Goal: Task Accomplishment & Management: Use online tool/utility

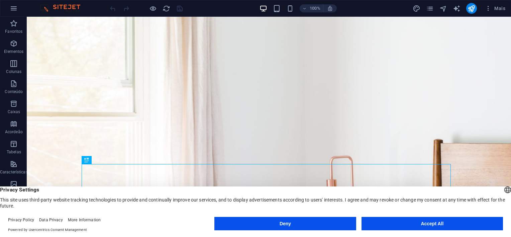
click at [395, 221] on button "Accept All" at bounding box center [431, 223] width 141 height 13
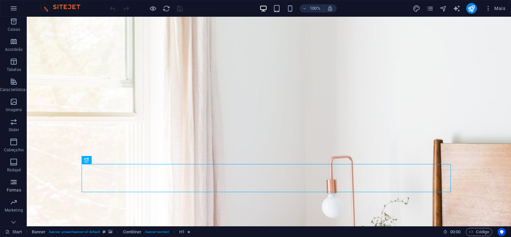
scroll to position [91, 0]
click at [13, 11] on icon "button" at bounding box center [14, 8] width 8 height 8
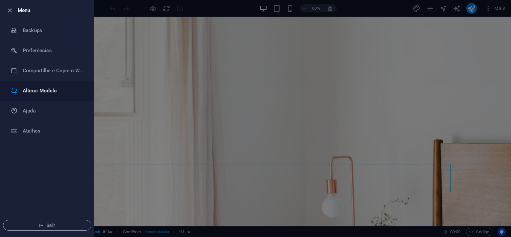
click at [41, 91] on h6 "Alterar Modelo" at bounding box center [54, 91] width 62 height 8
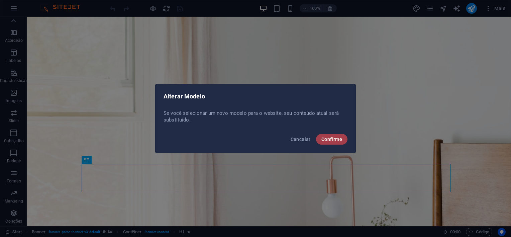
click at [328, 138] on span "Confirme" at bounding box center [331, 138] width 21 height 5
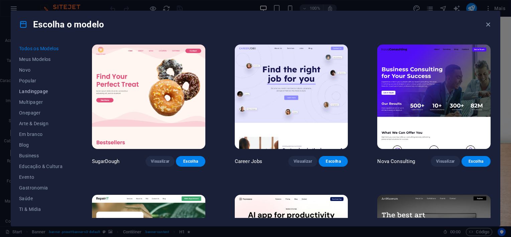
click at [39, 90] on span "Landingpage" at bounding box center [40, 91] width 43 height 5
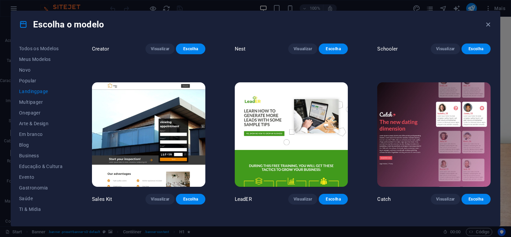
scroll to position [869, 0]
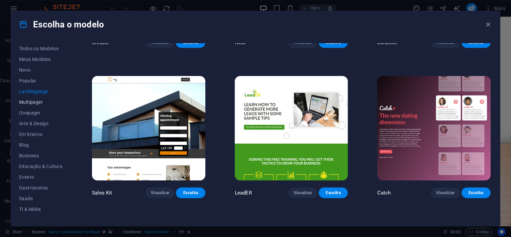
click at [36, 103] on span "Multipager" at bounding box center [40, 101] width 43 height 5
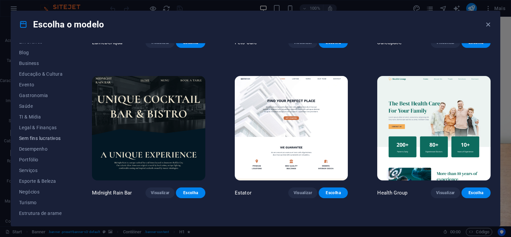
scroll to position [93, 0]
click at [44, 212] on span "Estrutura de arame" at bounding box center [40, 212] width 43 height 5
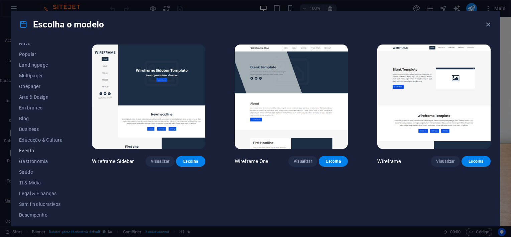
scroll to position [0, 0]
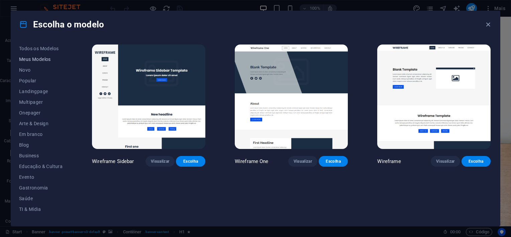
click at [40, 61] on span "Meus Modelos" at bounding box center [40, 58] width 43 height 5
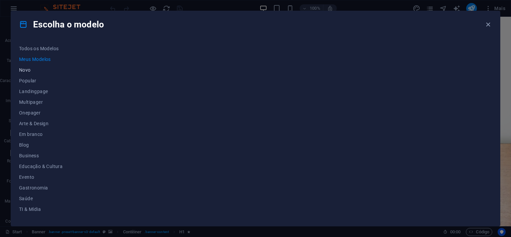
click at [32, 71] on span "Novo" at bounding box center [40, 69] width 43 height 5
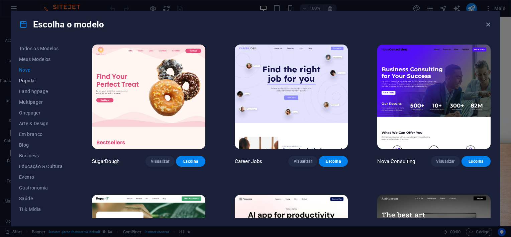
click at [31, 84] on button "Popular" at bounding box center [40, 80] width 43 height 11
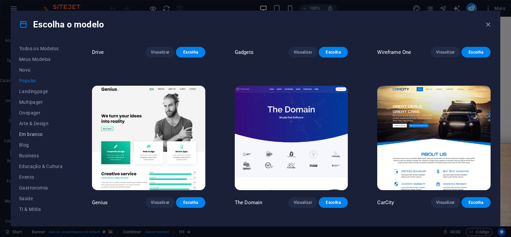
scroll to position [568, 0]
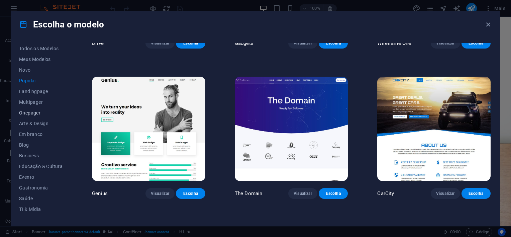
click at [36, 111] on span "Onepager" at bounding box center [40, 112] width 43 height 5
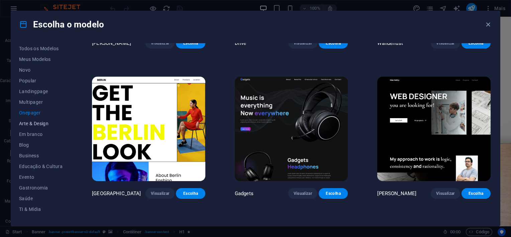
click at [34, 122] on span "Arte & Design" at bounding box center [40, 123] width 43 height 5
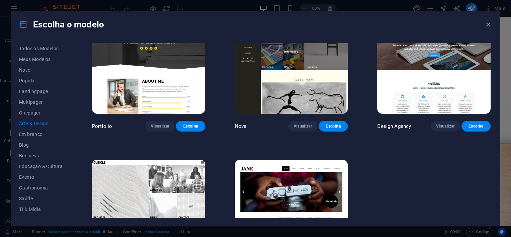
scroll to position [535, 0]
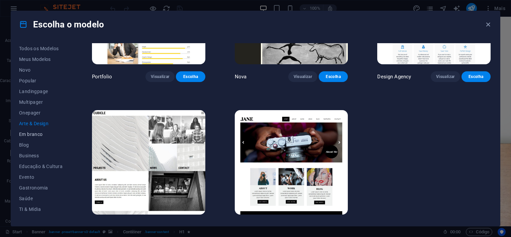
click at [39, 134] on span "Em branco" at bounding box center [40, 133] width 43 height 5
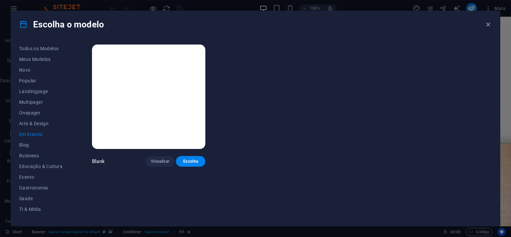
scroll to position [0, 0]
click at [28, 147] on button "Blog" at bounding box center [40, 144] width 43 height 11
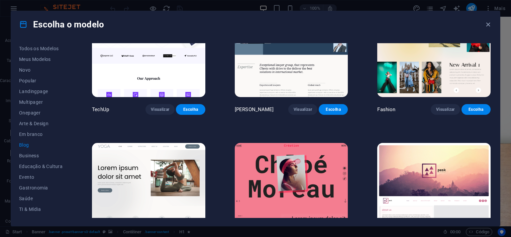
scroll to position [869, 0]
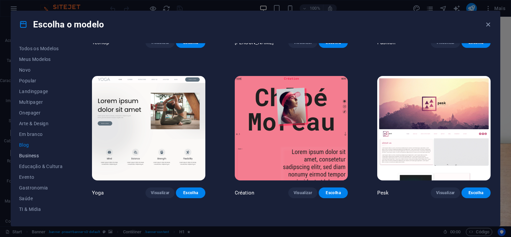
click at [26, 153] on span "Business" at bounding box center [40, 155] width 43 height 5
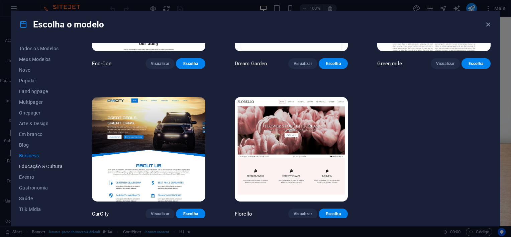
scroll to position [93, 0]
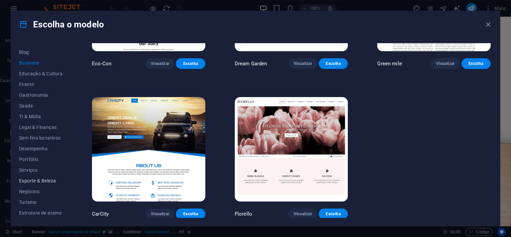
click at [24, 185] on button "Esporte & Beleza" at bounding box center [40, 180] width 43 height 11
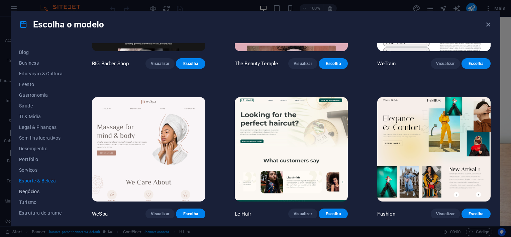
click at [24, 192] on span "Negócios" at bounding box center [40, 191] width 43 height 5
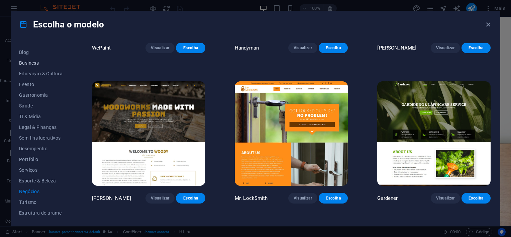
click at [30, 62] on span "Business" at bounding box center [40, 62] width 43 height 5
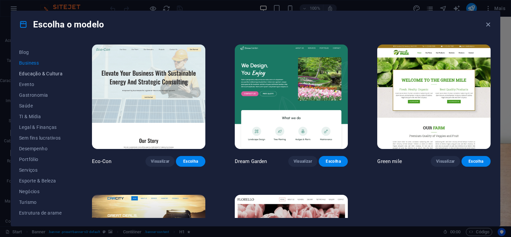
click at [36, 71] on span "Educação & Cultura" at bounding box center [40, 73] width 43 height 5
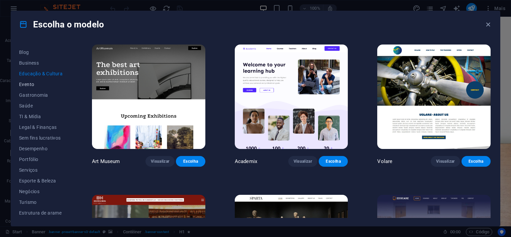
click at [36, 80] on button "Evento" at bounding box center [40, 84] width 43 height 11
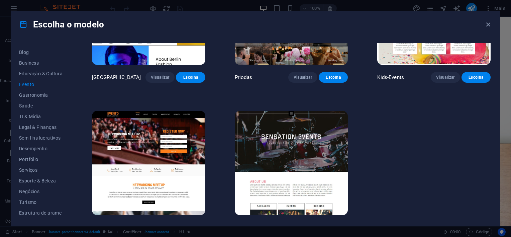
scroll to position [247, 0]
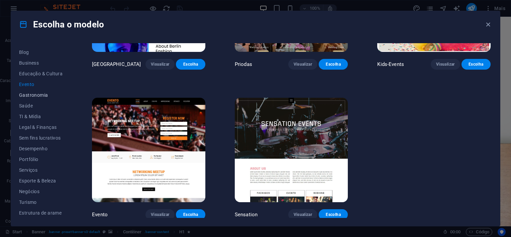
click at [28, 98] on button "Gastronomia" at bounding box center [40, 95] width 43 height 11
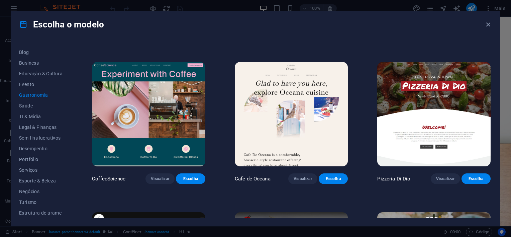
scroll to position [94, 0]
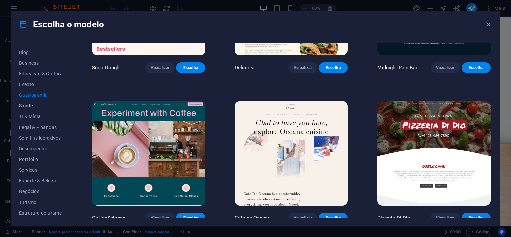
click at [30, 108] on button "Saúde" at bounding box center [40, 105] width 43 height 11
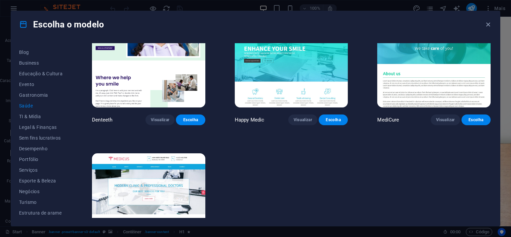
scroll to position [247, 0]
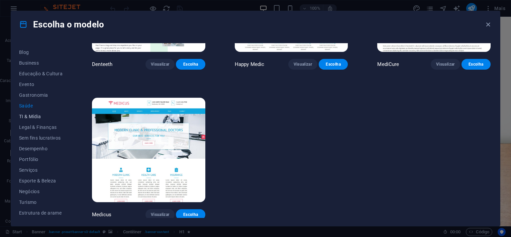
click at [34, 118] on span "TI & Mídia" at bounding box center [40, 116] width 43 height 5
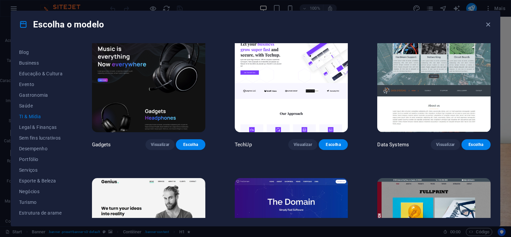
scroll to position [167, 0]
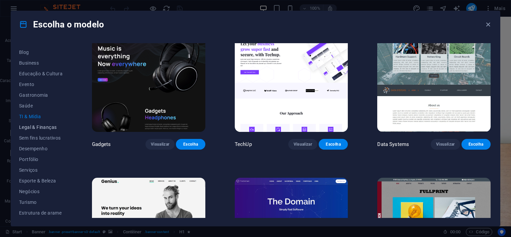
click at [24, 124] on span "Legal & Finanças" at bounding box center [40, 126] width 43 height 5
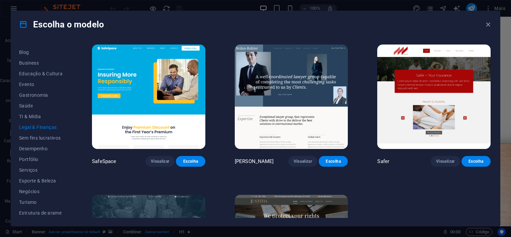
scroll to position [98, 0]
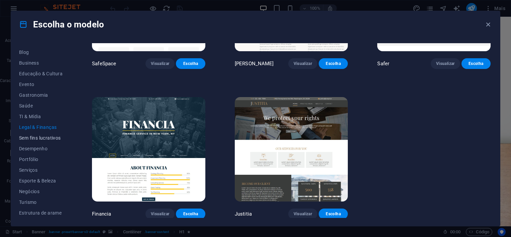
click at [37, 140] on span "Sem fins lucrativos" at bounding box center [40, 137] width 43 height 5
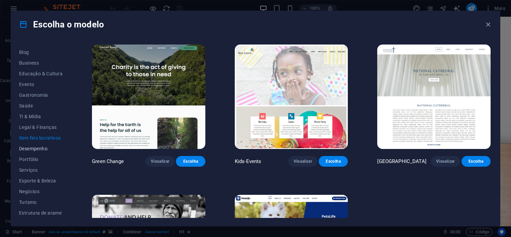
click at [37, 148] on span "Desempenho" at bounding box center [40, 148] width 43 height 5
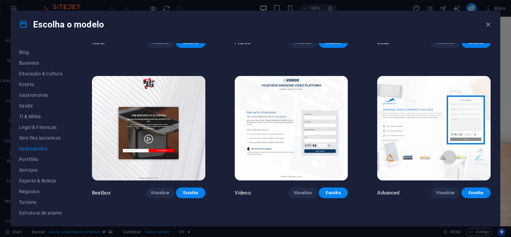
scroll to position [127, 0]
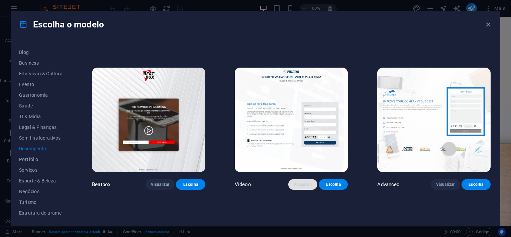
click at [299, 185] on span "Visualizar" at bounding box center [303, 184] width 18 height 5
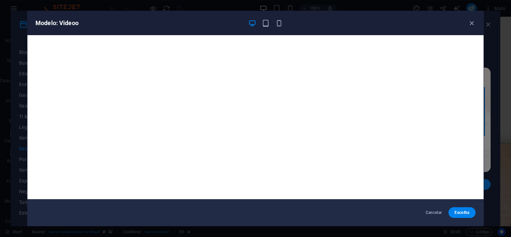
scroll to position [2, 0]
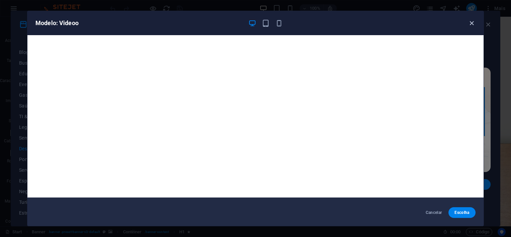
click at [472, 23] on icon "button" at bounding box center [472, 23] width 8 height 8
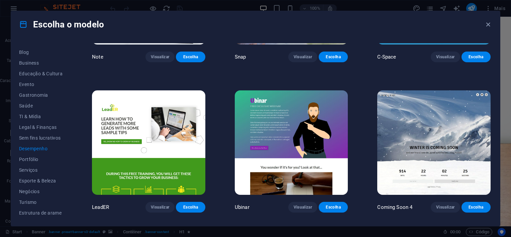
scroll to position [595, 0]
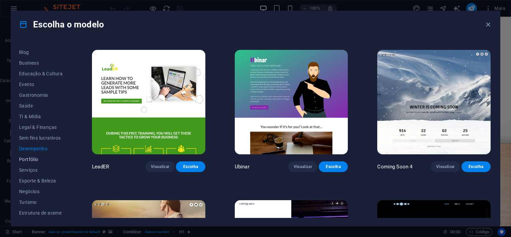
click at [36, 160] on span "Portfólio" at bounding box center [40, 158] width 43 height 5
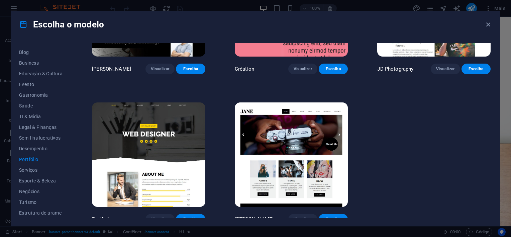
scroll to position [247, 0]
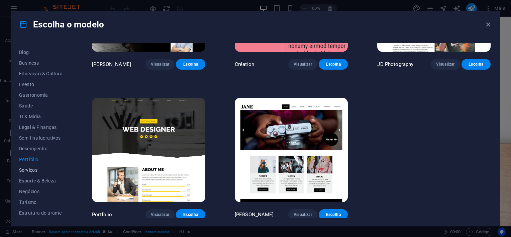
click at [31, 167] on span "Serviços" at bounding box center [40, 169] width 43 height 5
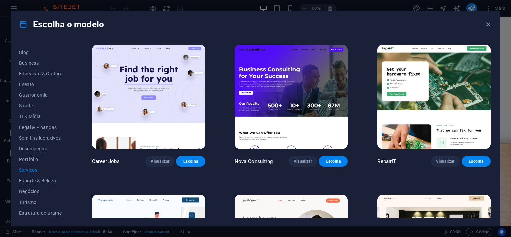
scroll to position [100, 0]
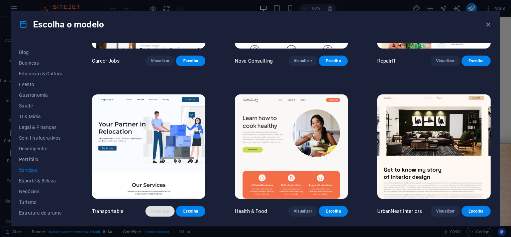
click at [155, 212] on span "Visualizar" at bounding box center [160, 210] width 18 height 5
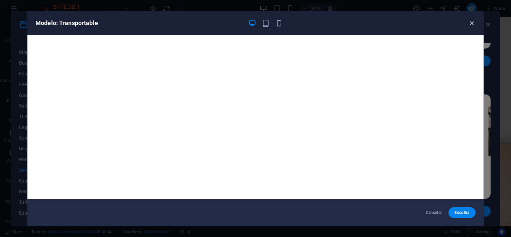
click at [468, 24] on icon "button" at bounding box center [472, 23] width 8 height 8
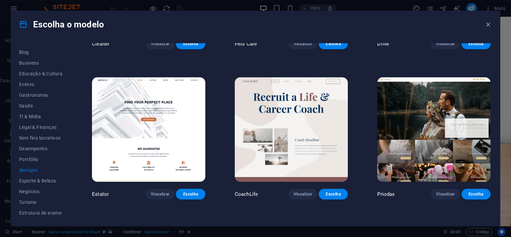
scroll to position [468, 0]
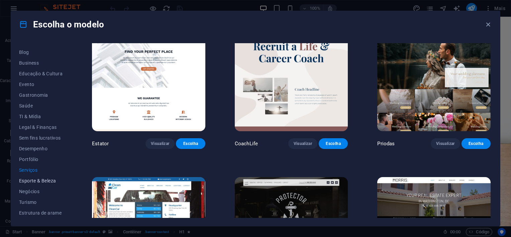
click at [29, 180] on span "Esporte & Beleza" at bounding box center [40, 180] width 43 height 5
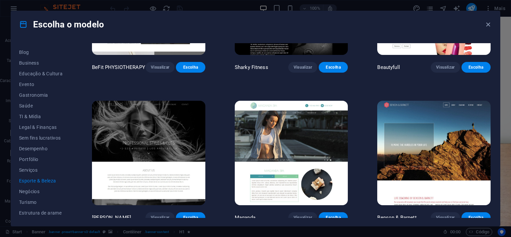
scroll to position [549, 0]
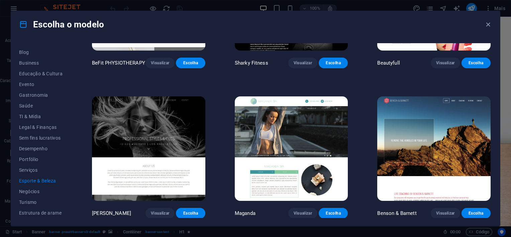
click at [19, 187] on div "Todos os Modelos Meus Modelos Novo Popular Landingpage Multipager Onepager Arte…" at bounding box center [255, 132] width 489 height 188
click at [21, 192] on span "Negócios" at bounding box center [40, 191] width 43 height 5
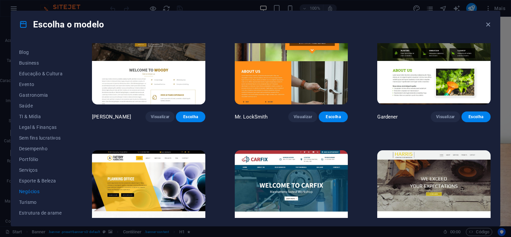
scroll to position [247, 0]
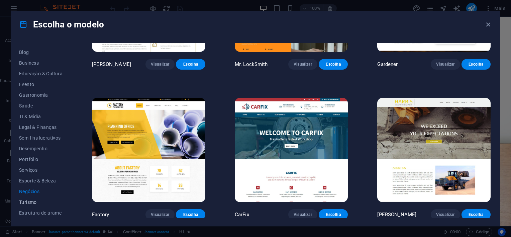
click at [29, 204] on button "Turismo" at bounding box center [40, 202] width 43 height 11
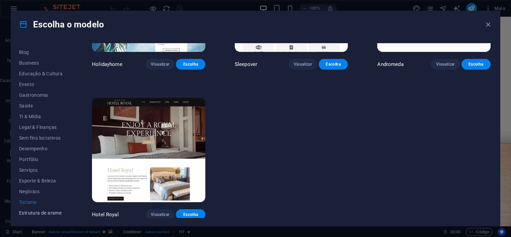
click at [37, 215] on button "Estrutura de arame" at bounding box center [40, 212] width 43 height 11
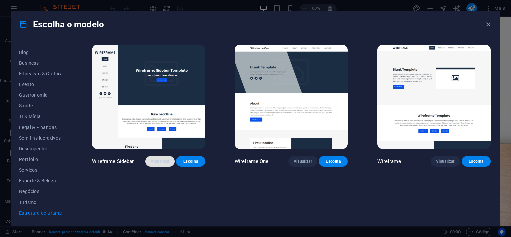
click at [158, 161] on span "Visualizar" at bounding box center [160, 160] width 18 height 5
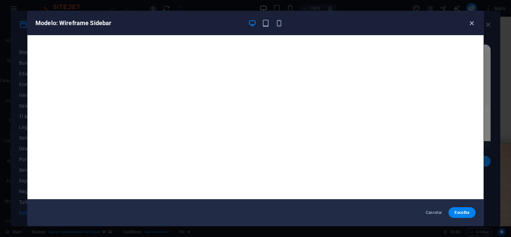
click at [472, 24] on icon "button" at bounding box center [472, 23] width 8 height 8
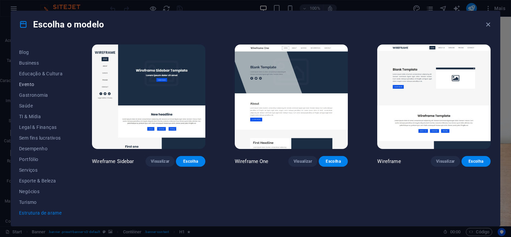
click at [31, 88] on button "Evento" at bounding box center [40, 84] width 43 height 11
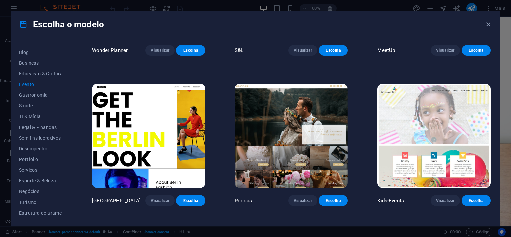
scroll to position [134, 0]
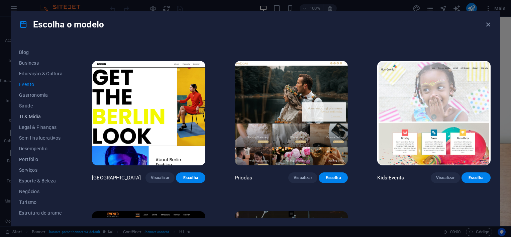
click at [33, 114] on span "TI & Mídia" at bounding box center [40, 116] width 43 height 5
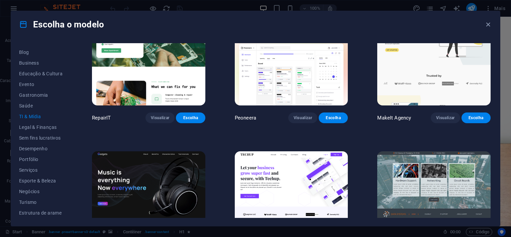
scroll to position [0, 0]
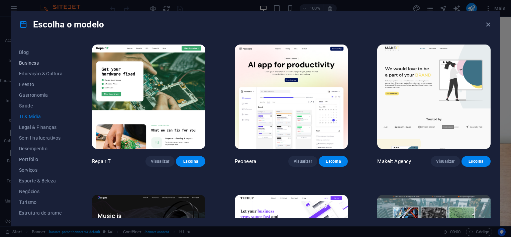
click at [30, 62] on span "Business" at bounding box center [40, 62] width 43 height 5
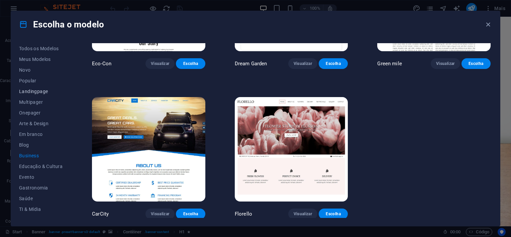
click at [37, 94] on button "Landingpage" at bounding box center [40, 91] width 43 height 11
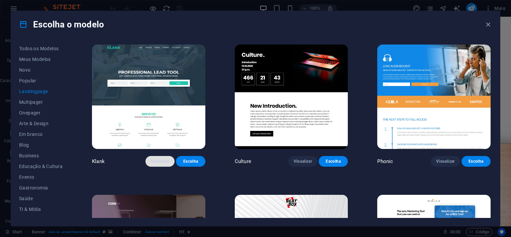
click at [157, 158] on span "Visualizar" at bounding box center [160, 160] width 18 height 5
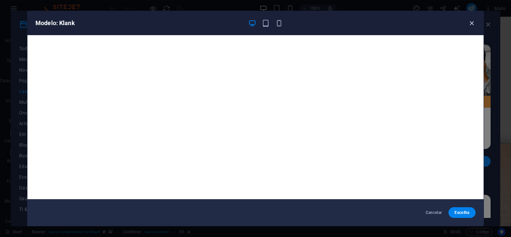
click at [471, 23] on icon "button" at bounding box center [472, 23] width 8 height 8
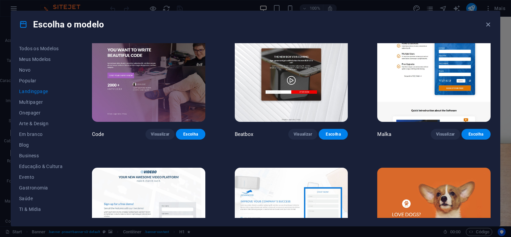
scroll to position [141, 0]
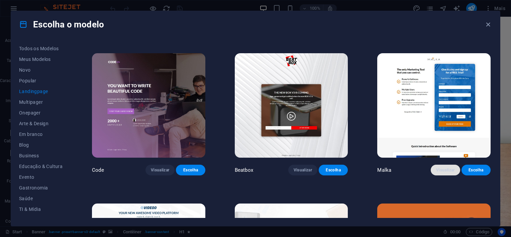
click at [444, 167] on span "Visualizar" at bounding box center [445, 169] width 18 height 5
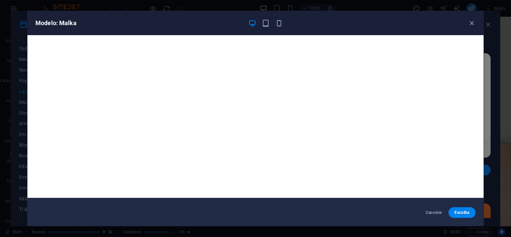
scroll to position [2, 0]
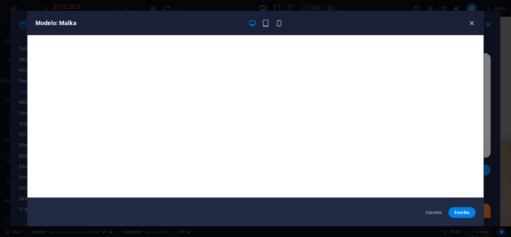
click at [468, 22] on icon "button" at bounding box center [472, 23] width 8 height 8
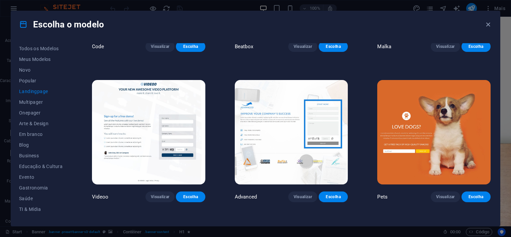
scroll to position [275, 0]
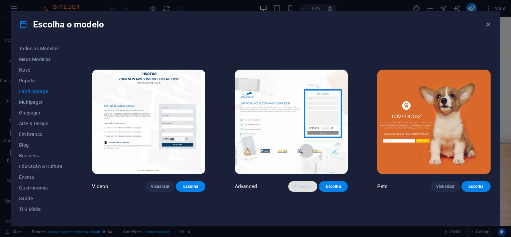
click at [289, 183] on button "Visualizar" at bounding box center [302, 186] width 29 height 11
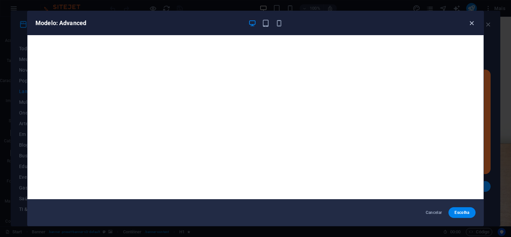
click at [471, 21] on icon "button" at bounding box center [472, 23] width 8 height 8
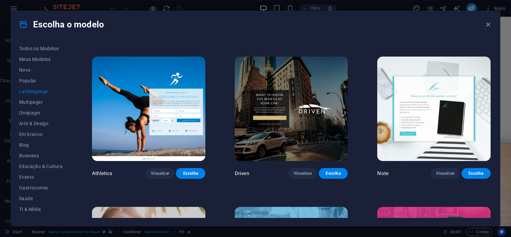
scroll to position [442, 0]
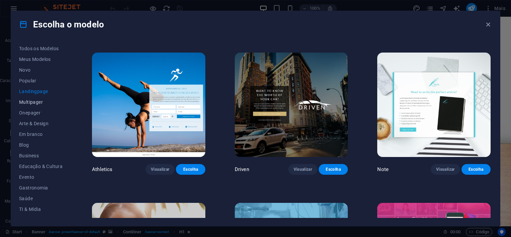
click at [41, 100] on span "Multipager" at bounding box center [40, 101] width 43 height 5
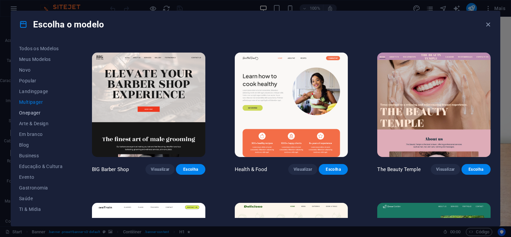
click at [34, 115] on button "Onepager" at bounding box center [40, 112] width 43 height 11
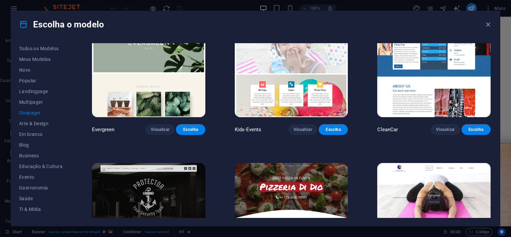
scroll to position [1044, 0]
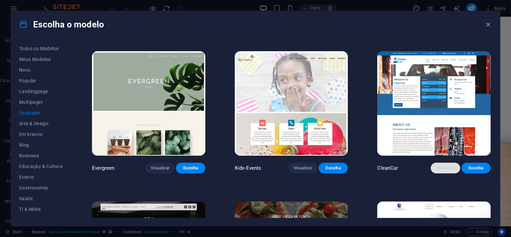
click at [450, 165] on span "Visualizar" at bounding box center [445, 167] width 18 height 5
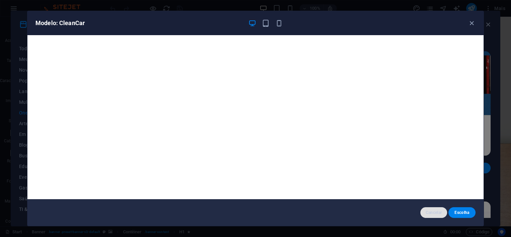
click at [426, 211] on span "Cancelar" at bounding box center [434, 212] width 16 height 5
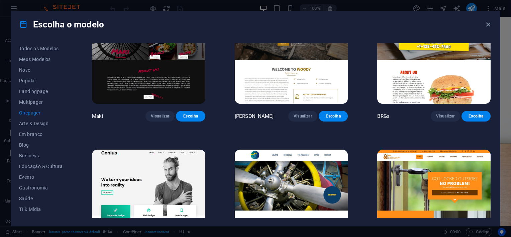
scroll to position [1445, 0]
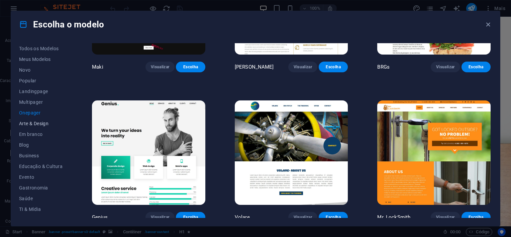
click at [29, 126] on span "Arte & Design" at bounding box center [40, 123] width 43 height 5
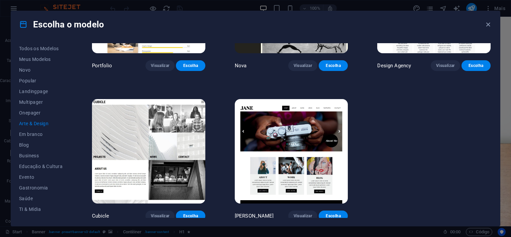
scroll to position [412, 0]
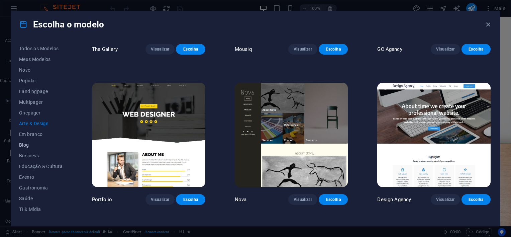
click at [31, 144] on span "Blog" at bounding box center [40, 144] width 43 height 5
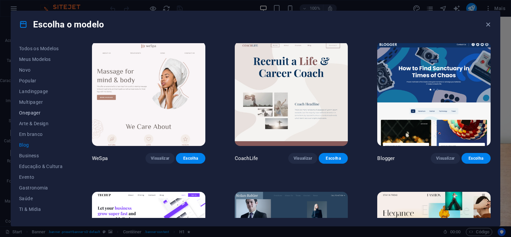
scroll to position [546, 0]
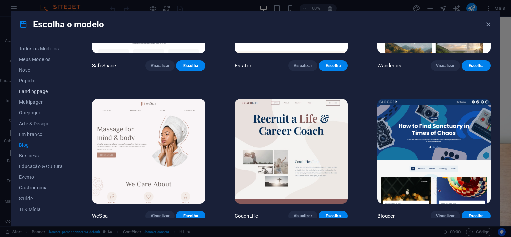
click at [32, 86] on button "Landingpage" at bounding box center [40, 91] width 43 height 11
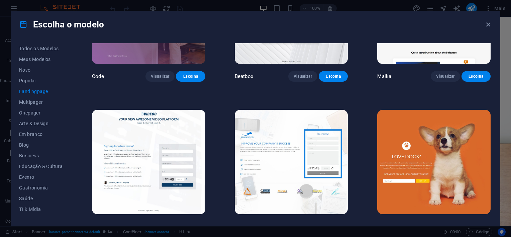
scroll to position [301, 0]
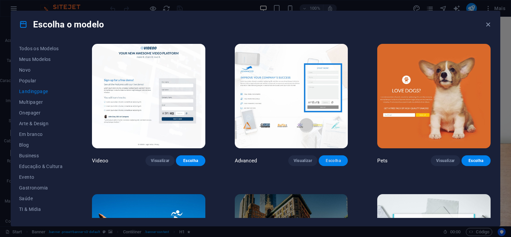
click at [322, 160] on button "Escolha" at bounding box center [333, 160] width 29 height 11
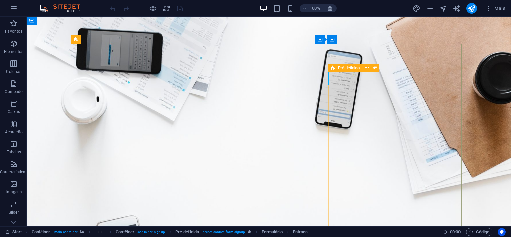
click at [334, 69] on icon at bounding box center [333, 68] width 4 height 8
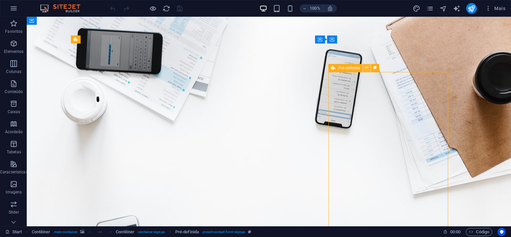
click at [368, 70] on icon at bounding box center [367, 67] width 4 height 7
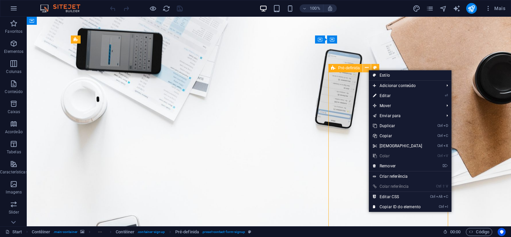
click at [368, 70] on icon at bounding box center [367, 67] width 4 height 7
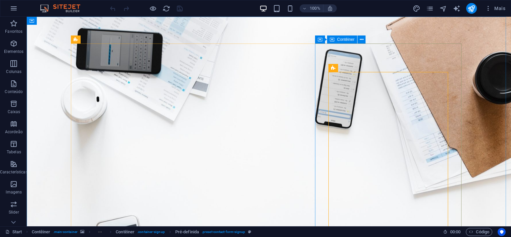
click at [336, 41] on div "Contêiner" at bounding box center [342, 39] width 30 height 8
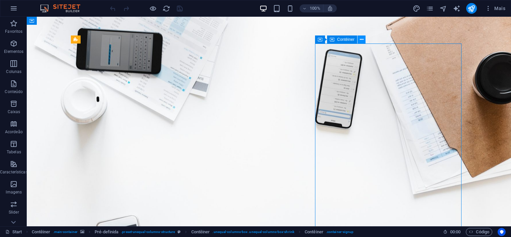
click at [361, 39] on icon at bounding box center [362, 39] width 4 height 7
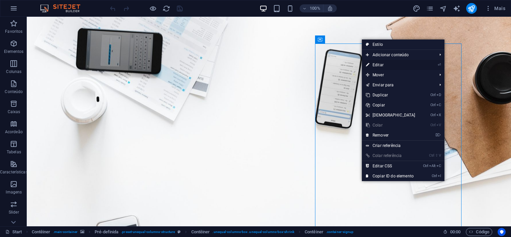
click at [378, 64] on link "⏎ Editar" at bounding box center [391, 65] width 58 height 10
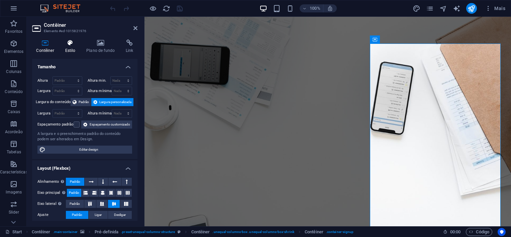
click at [70, 46] on h4 "Estilo" at bounding box center [71, 46] width 21 height 14
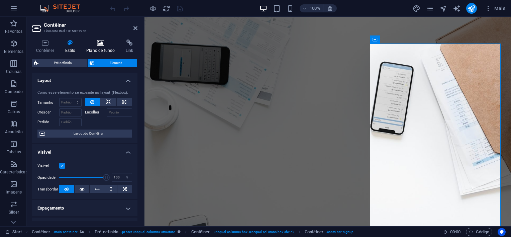
click at [96, 45] on icon at bounding box center [100, 42] width 37 height 7
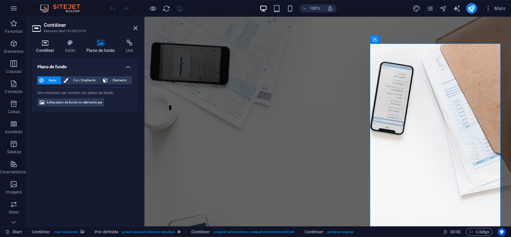
click at [41, 49] on h4 "Contêiner" at bounding box center [46, 46] width 29 height 14
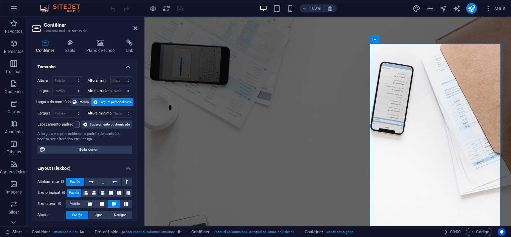
click at [54, 28] on h3 "Elemento #ed-1015821976" at bounding box center [84, 31] width 80 height 6
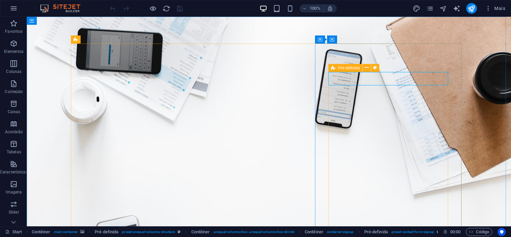
click at [350, 70] on span "Pré-definida" at bounding box center [349, 68] width 22 height 4
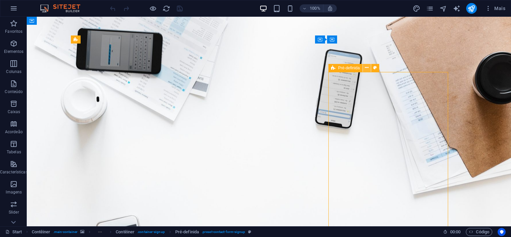
click at [365, 70] on icon at bounding box center [367, 67] width 4 height 7
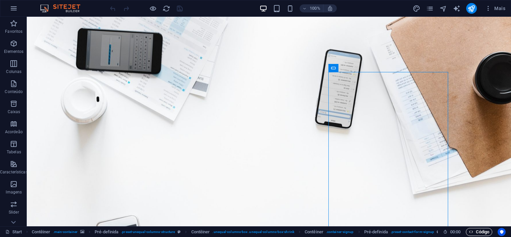
click at [478, 233] on span "Código" at bounding box center [479, 232] width 20 height 8
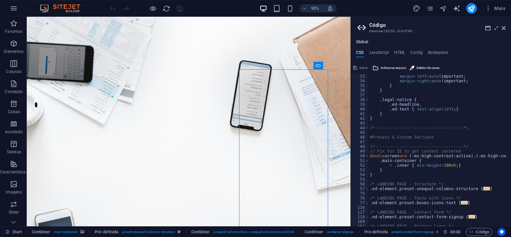
scroll to position [130, 0]
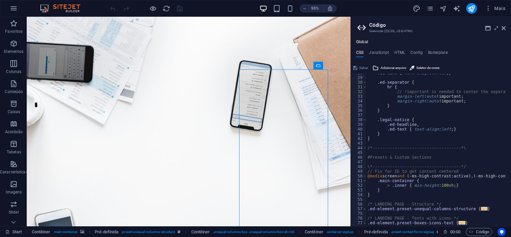
click at [360, 27] on icon at bounding box center [362, 27] width 10 height 9
click at [500, 27] on h2 "Código" at bounding box center [437, 25] width 136 height 6
click at [503, 29] on icon at bounding box center [503, 27] width 4 height 5
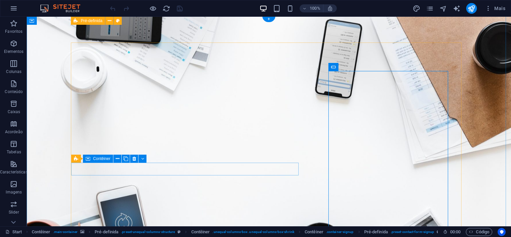
scroll to position [0, 0]
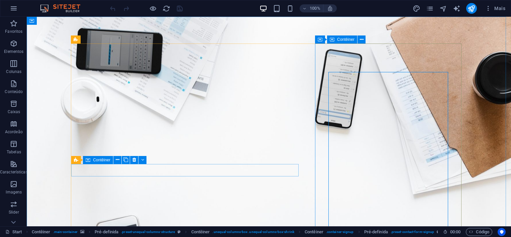
click at [341, 40] on span "Contêiner" at bounding box center [345, 39] width 17 height 4
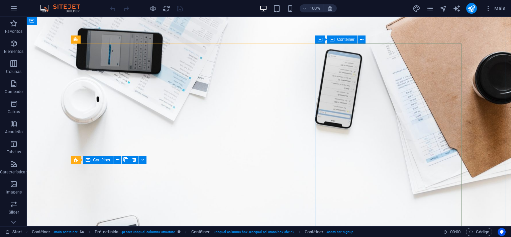
click at [344, 39] on span "Contêiner" at bounding box center [345, 39] width 17 height 4
click at [359, 39] on button at bounding box center [361, 39] width 8 height 8
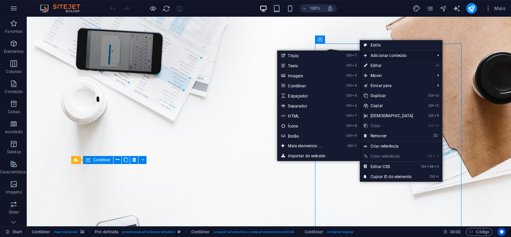
click at [382, 55] on span "Adicionar conteúdo" at bounding box center [396, 55] width 73 height 10
click at [297, 86] on link "Ctrl 4 Contêiner" at bounding box center [306, 86] width 58 height 10
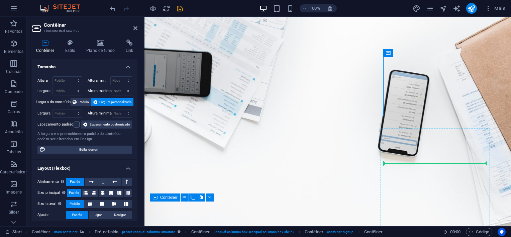
drag, startPoint x: 535, startPoint y: 69, endPoint x: 385, endPoint y: 158, distance: 174.1
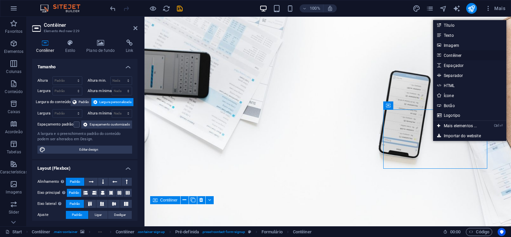
click at [459, 55] on link "Contêiner" at bounding box center [469, 55] width 73 height 10
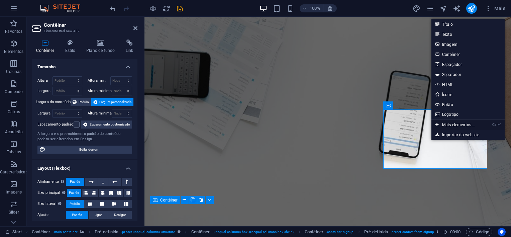
click at [454, 122] on link "Ctrl ⏎ Mais elementos ..." at bounding box center [455, 125] width 48 height 10
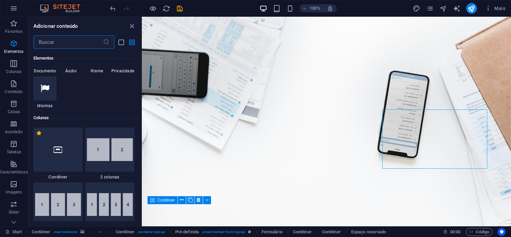
scroll to position [171, 0]
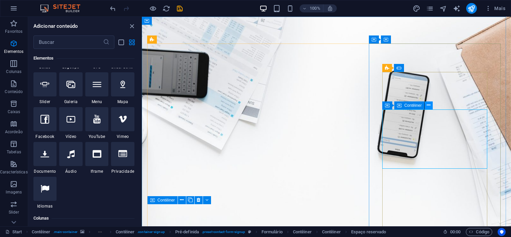
click at [427, 104] on icon at bounding box center [429, 105] width 4 height 7
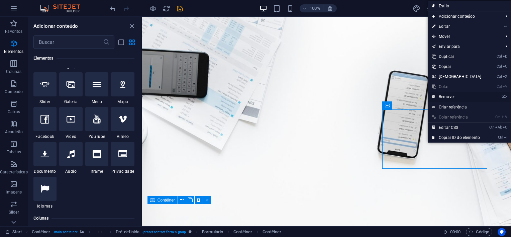
click at [442, 98] on link "⌦ Remover" at bounding box center [457, 97] width 58 height 10
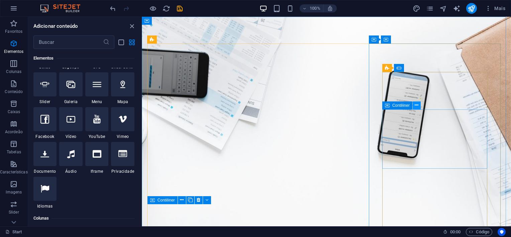
click at [415, 104] on icon at bounding box center [417, 105] width 4 height 7
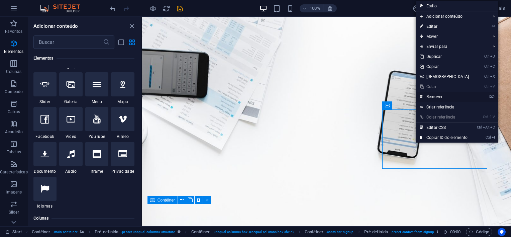
click at [435, 95] on link "⌦ Remover" at bounding box center [445, 97] width 58 height 10
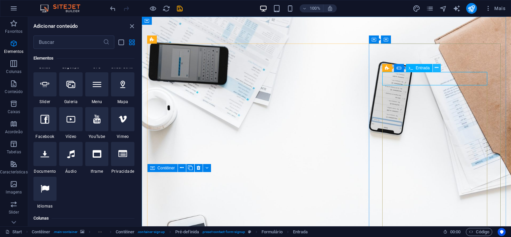
click at [437, 68] on icon at bounding box center [437, 67] width 4 height 7
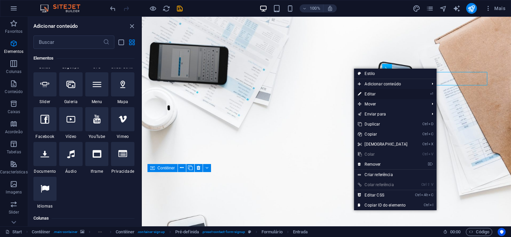
click at [399, 96] on link "⏎ Editar" at bounding box center [383, 94] width 58 height 10
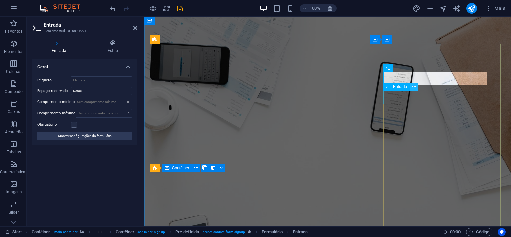
click at [414, 86] on icon at bounding box center [414, 86] width 4 height 7
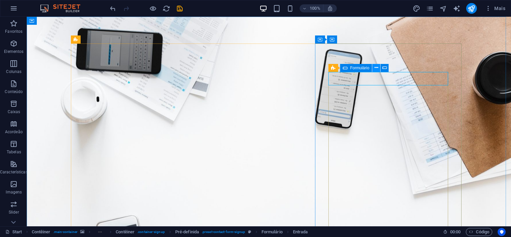
click at [377, 66] on icon at bounding box center [376, 67] width 4 height 7
click at [384, 67] on icon at bounding box center [383, 67] width 4 height 7
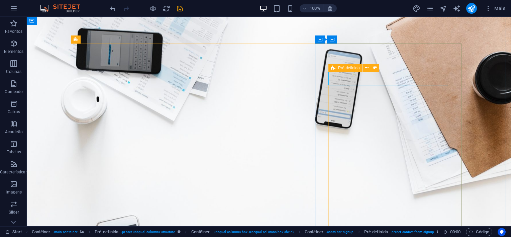
click at [333, 67] on icon at bounding box center [333, 68] width 4 height 8
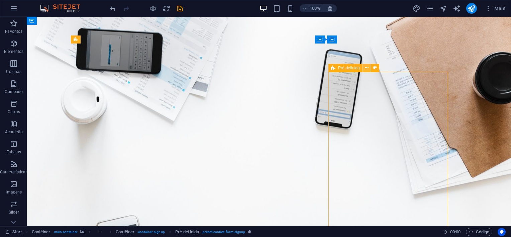
click at [365, 66] on icon at bounding box center [367, 67] width 4 height 7
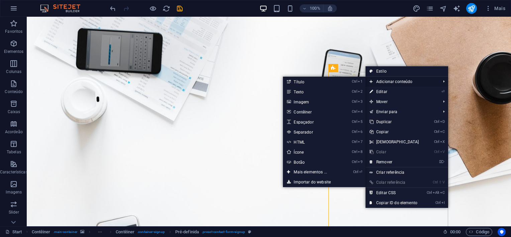
click at [379, 82] on span "Adicionar conteúdo" at bounding box center [401, 82] width 73 height 10
click at [313, 171] on link "Ctrl ⏎ Mais elementos ..." at bounding box center [312, 172] width 58 height 10
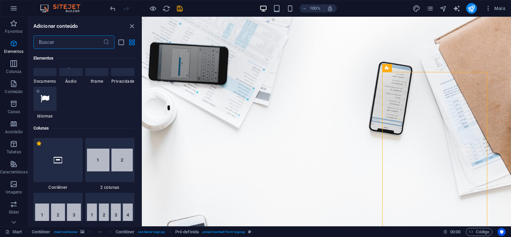
scroll to position [301, 0]
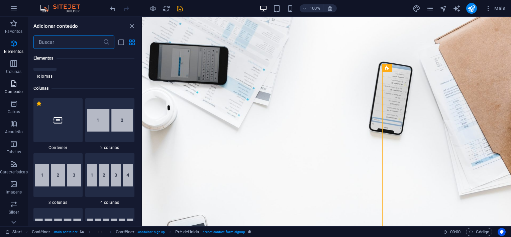
click at [19, 85] on span "Conteúdo" at bounding box center [14, 88] width 28 height 16
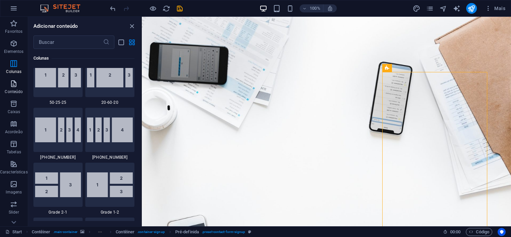
scroll to position [1170, 0]
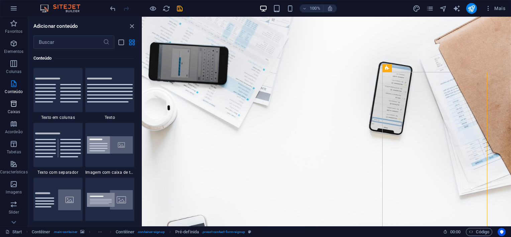
click at [13, 106] on icon "button" at bounding box center [14, 104] width 8 height 8
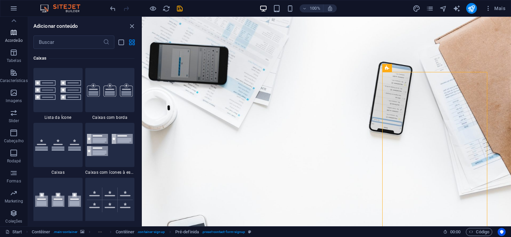
scroll to position [0, 0]
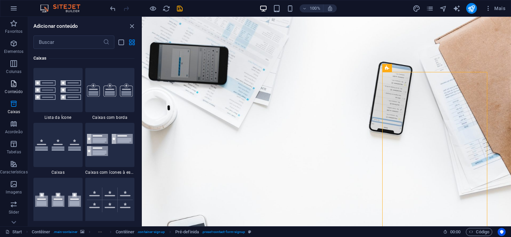
click at [15, 90] on p "Conteúdo" at bounding box center [14, 91] width 18 height 5
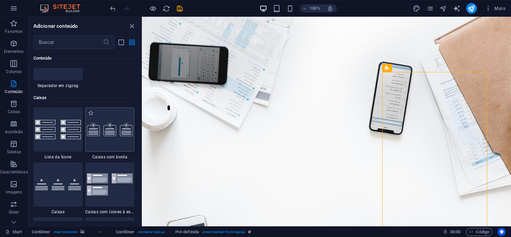
scroll to position [1872, 0]
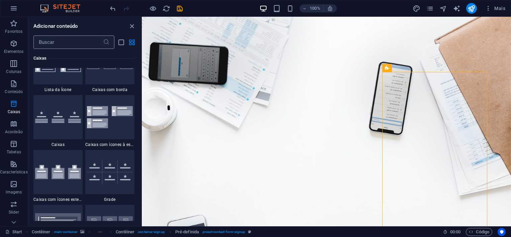
click at [70, 43] on input "text" at bounding box center [68, 41] width 70 height 13
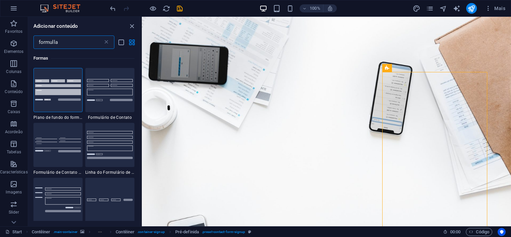
scroll to position [0, 0]
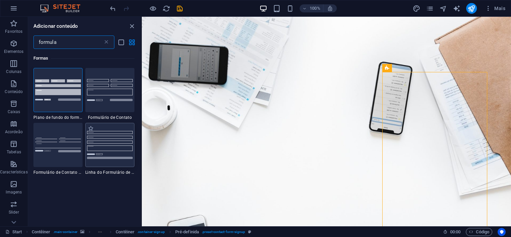
type input "formula"
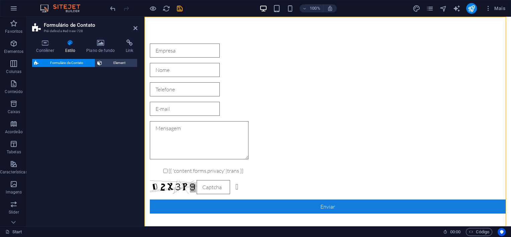
select select "rem"
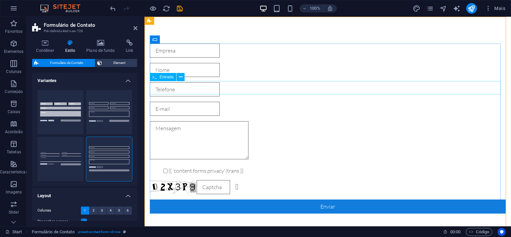
drag, startPoint x: 260, startPoint y: 169, endPoint x: 216, endPoint y: 80, distance: 99.3
click at [134, 27] on icon at bounding box center [135, 27] width 4 height 5
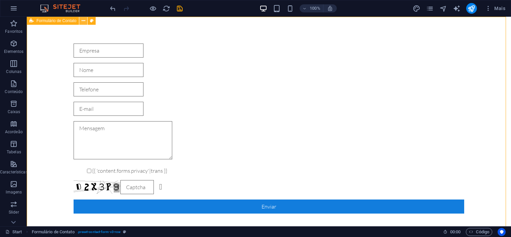
click at [82, 20] on icon at bounding box center [84, 20] width 4 height 7
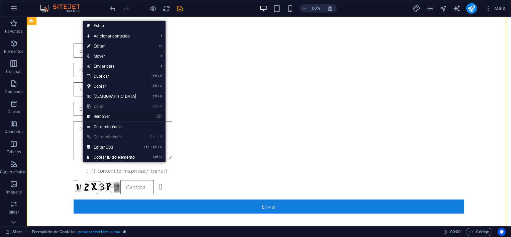
click at [110, 115] on link "⌦ Remover" at bounding box center [112, 116] width 58 height 10
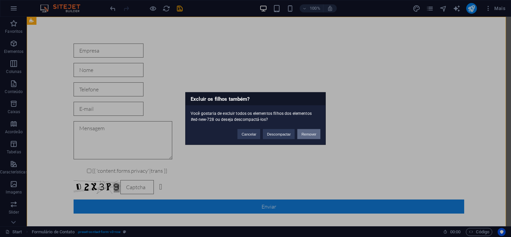
click at [305, 136] on button "Remover" at bounding box center [308, 134] width 23 height 10
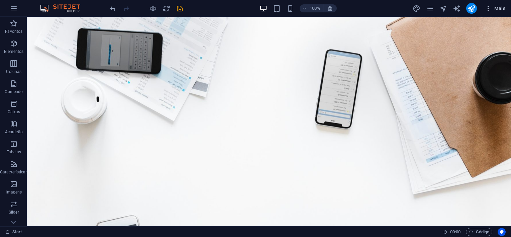
click at [489, 12] on button "Mais" at bounding box center [495, 8] width 26 height 11
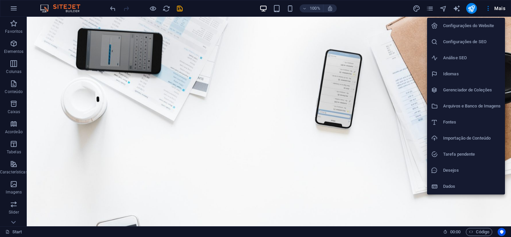
click at [372, 36] on div at bounding box center [255, 118] width 511 height 237
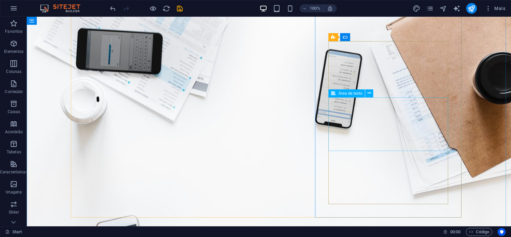
scroll to position [67, 0]
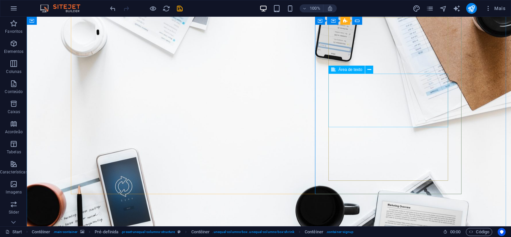
scroll to position [0, 0]
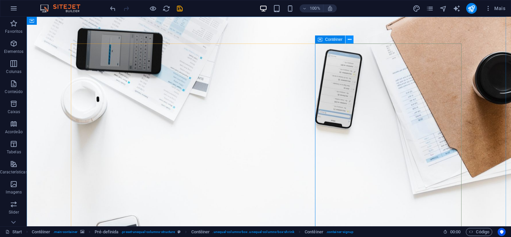
click at [349, 39] on icon at bounding box center [350, 39] width 4 height 7
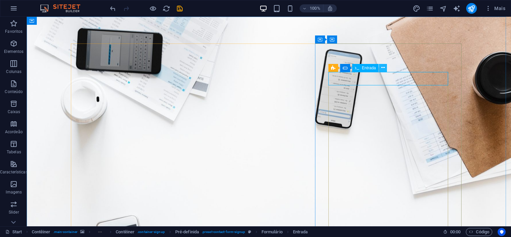
click at [382, 68] on icon at bounding box center [383, 67] width 4 height 7
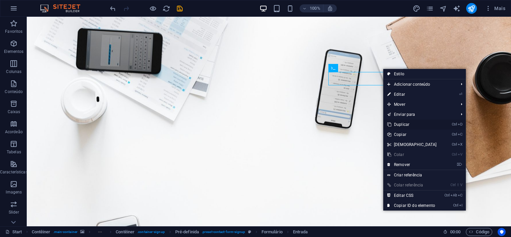
click at [408, 126] on link "Ctrl D Duplicar" at bounding box center [412, 124] width 58 height 10
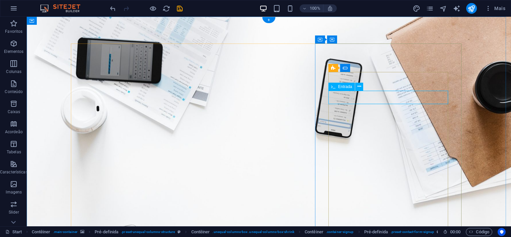
click at [338, 87] on span "Entrada" at bounding box center [345, 87] width 14 height 4
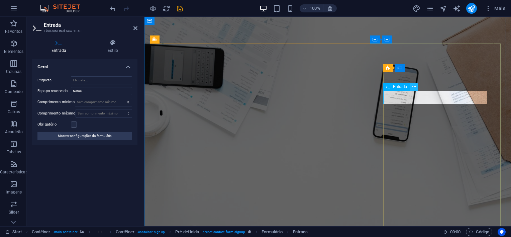
click at [412, 87] on icon at bounding box center [414, 86] width 4 height 7
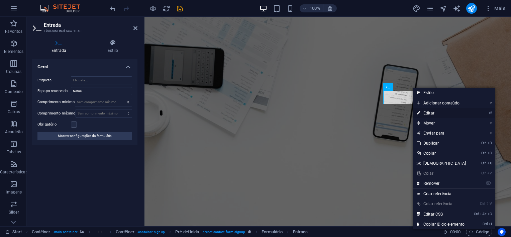
click at [425, 111] on link "⏎ Editar" at bounding box center [442, 113] width 58 height 10
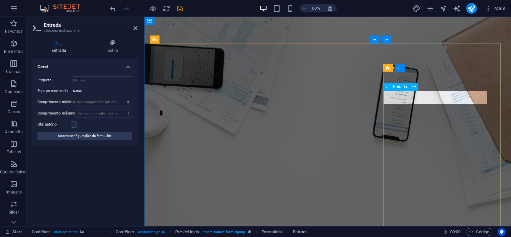
type input "d"
type input "Empresa"
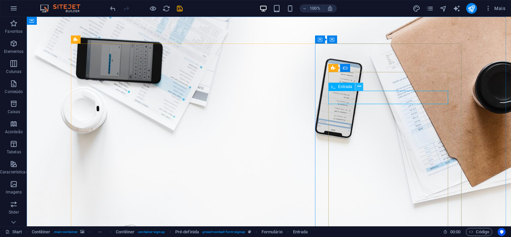
click at [356, 87] on button at bounding box center [359, 87] width 8 height 8
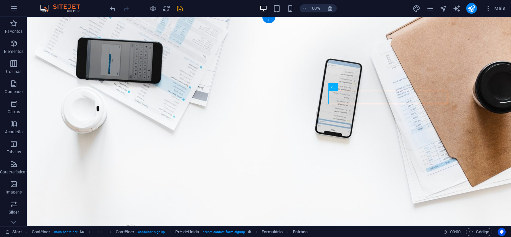
click at [296, 36] on figure at bounding box center [269, 187] width 484 height 340
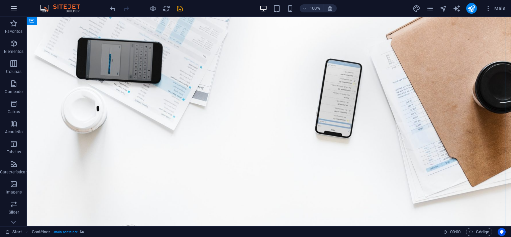
click at [10, 7] on icon "button" at bounding box center [14, 8] width 8 height 8
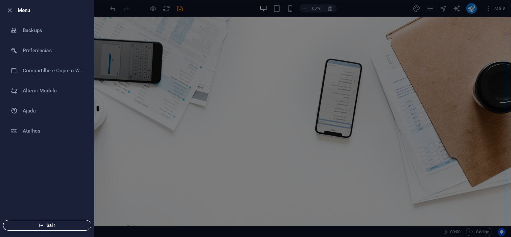
click at [41, 226] on icon "button" at bounding box center [41, 225] width 5 height 5
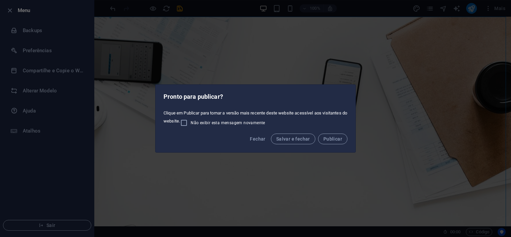
click at [280, 15] on div "Pronto para publicar? Clique em Publicar para tornar a versão mais recente dest…" at bounding box center [255, 118] width 511 height 237
